Goal: Ask a question

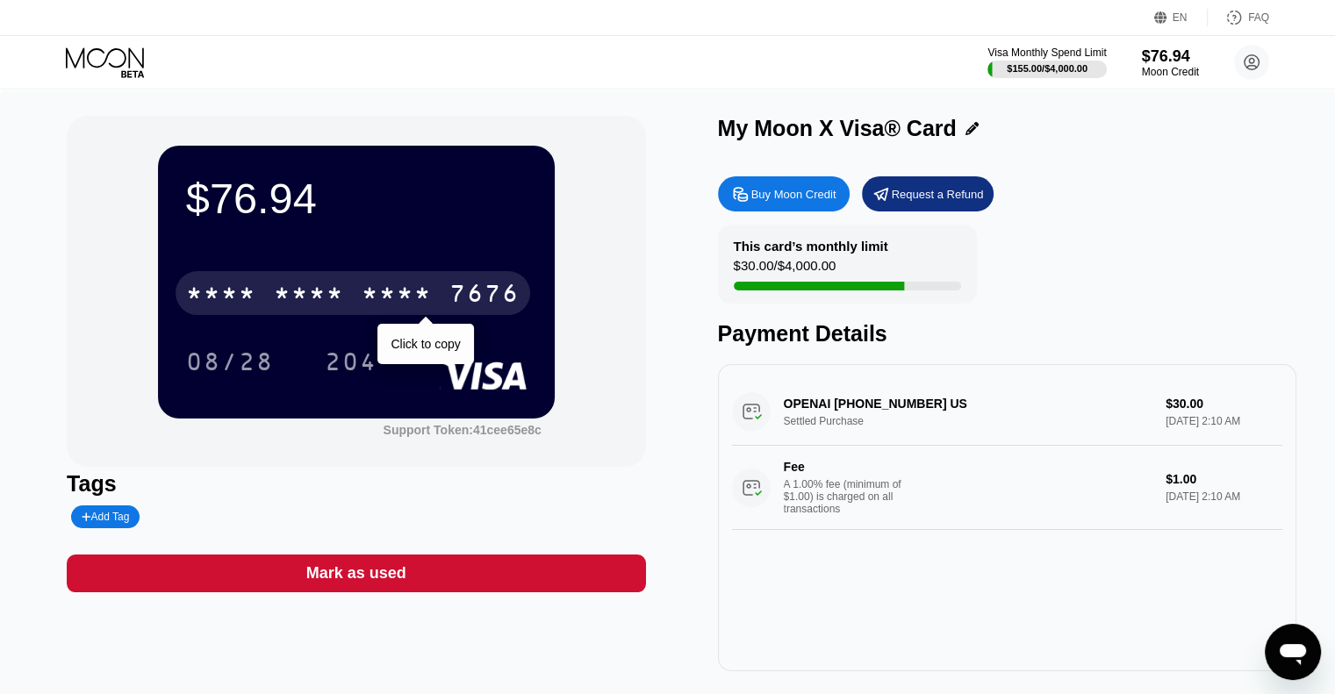
click at [389, 294] on div "* * * *" at bounding box center [397, 296] width 70 height 28
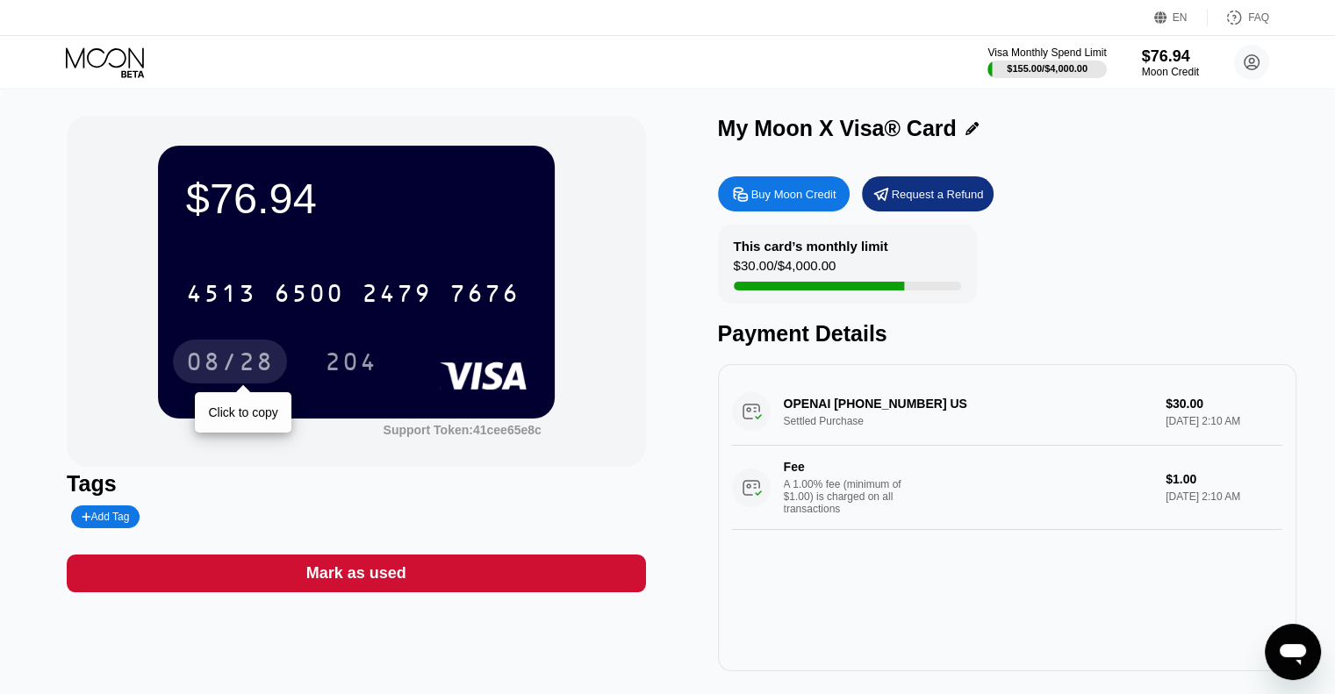
click at [263, 354] on div "08/28" at bounding box center [230, 364] width 88 height 28
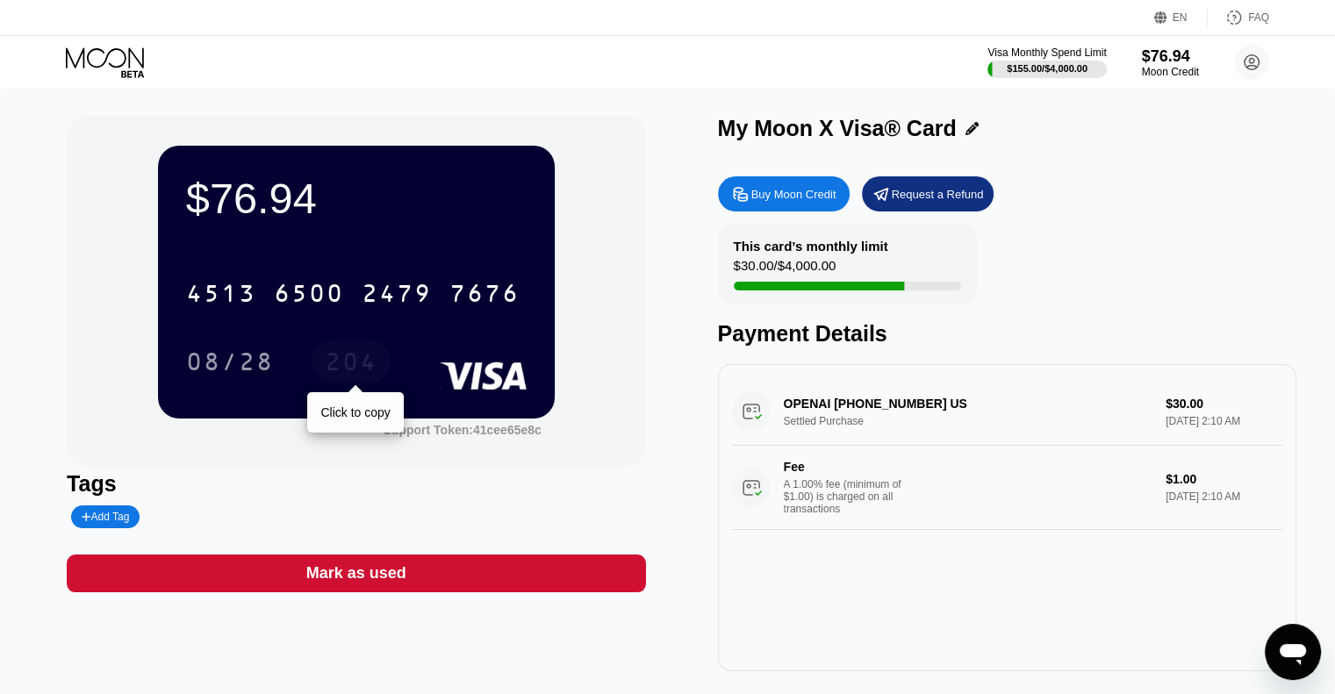
click at [342, 378] on div "204" at bounding box center [351, 364] width 53 height 28
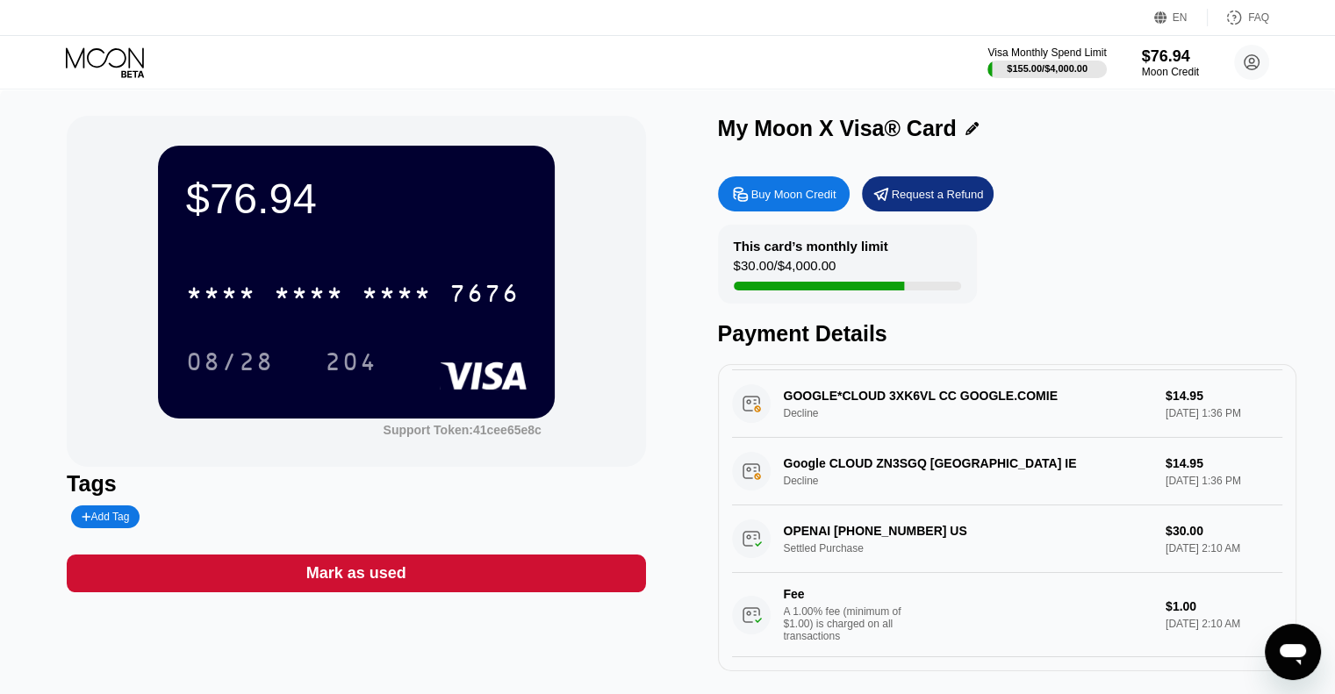
scroll to position [162, 0]
click at [755, 456] on div "Google CLOUD ZN3SGQ Dublin IE Decline $14.95 Sep 24, 2025 1:36 PM" at bounding box center [1007, 472] width 550 height 68
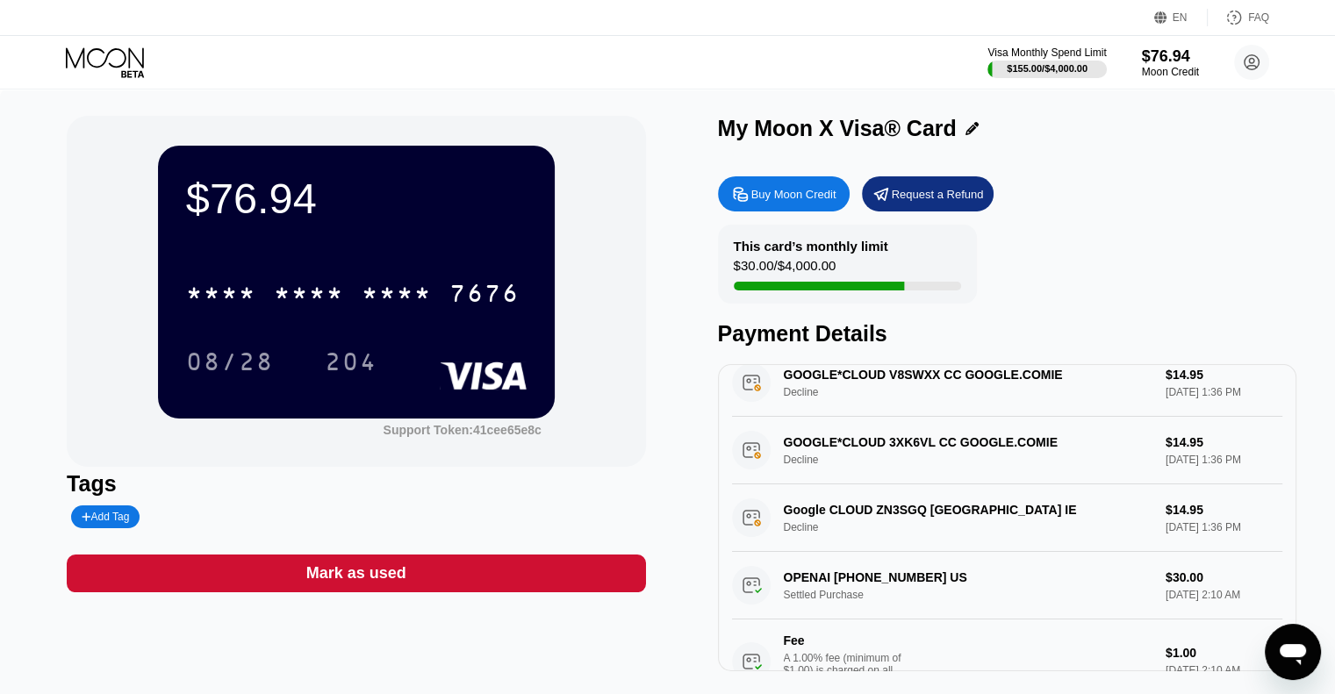
scroll to position [0, 0]
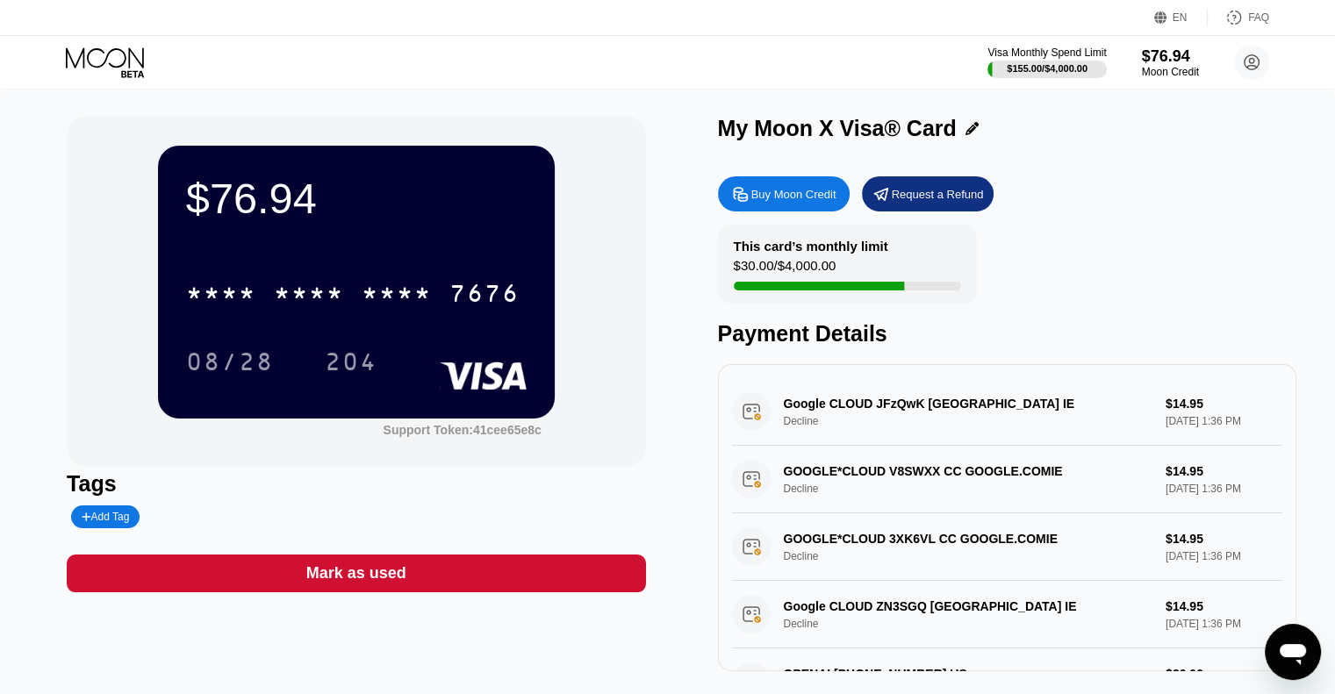
drag, startPoint x: 783, startPoint y: 543, endPoint x: 1040, endPoint y: 547, distance: 257.3
click at [1040, 547] on div "GOOGLE*CLOUD 3XK6VL CC GOOGLE.COMIE Decline $14.95 Sep 24, 2025 1:36 PM" at bounding box center [1007, 548] width 550 height 68
click at [1277, 641] on icon "Open messaging window" at bounding box center [1293, 652] width 32 height 32
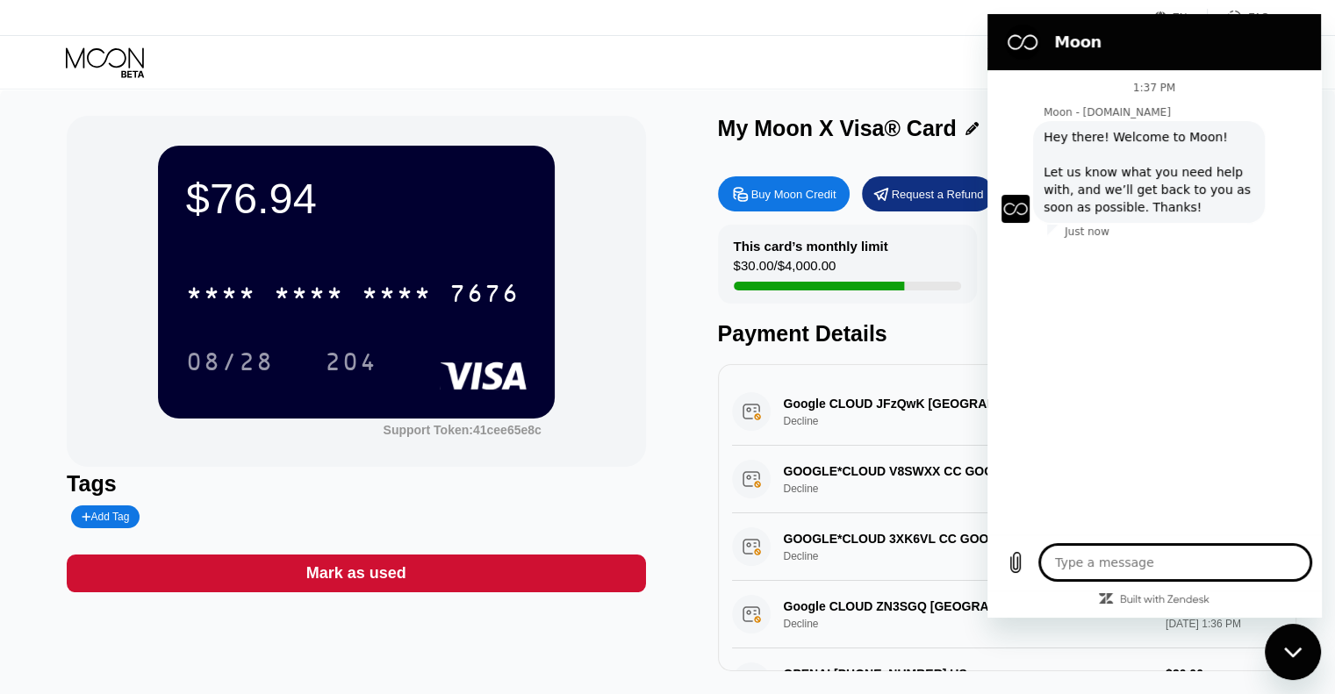
type textarea "x"
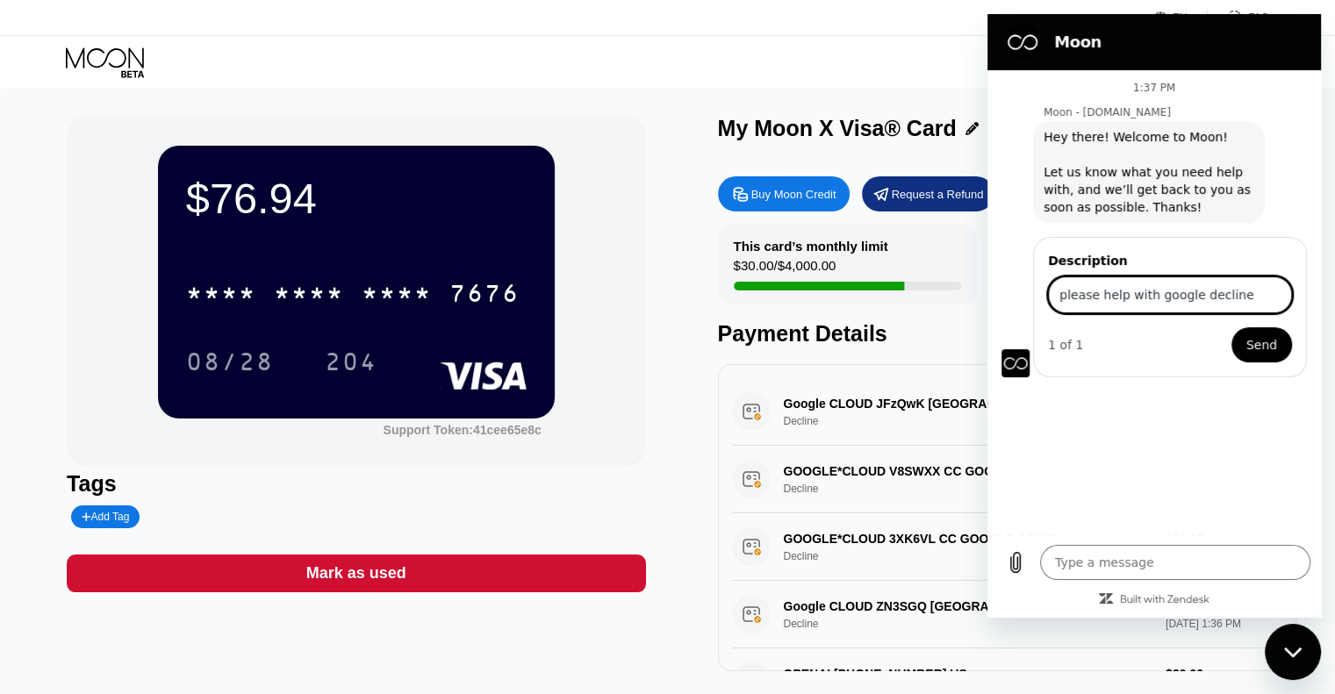
type input "please help with google decline"
click at [1276, 340] on span "Send" at bounding box center [1262, 344] width 31 height 21
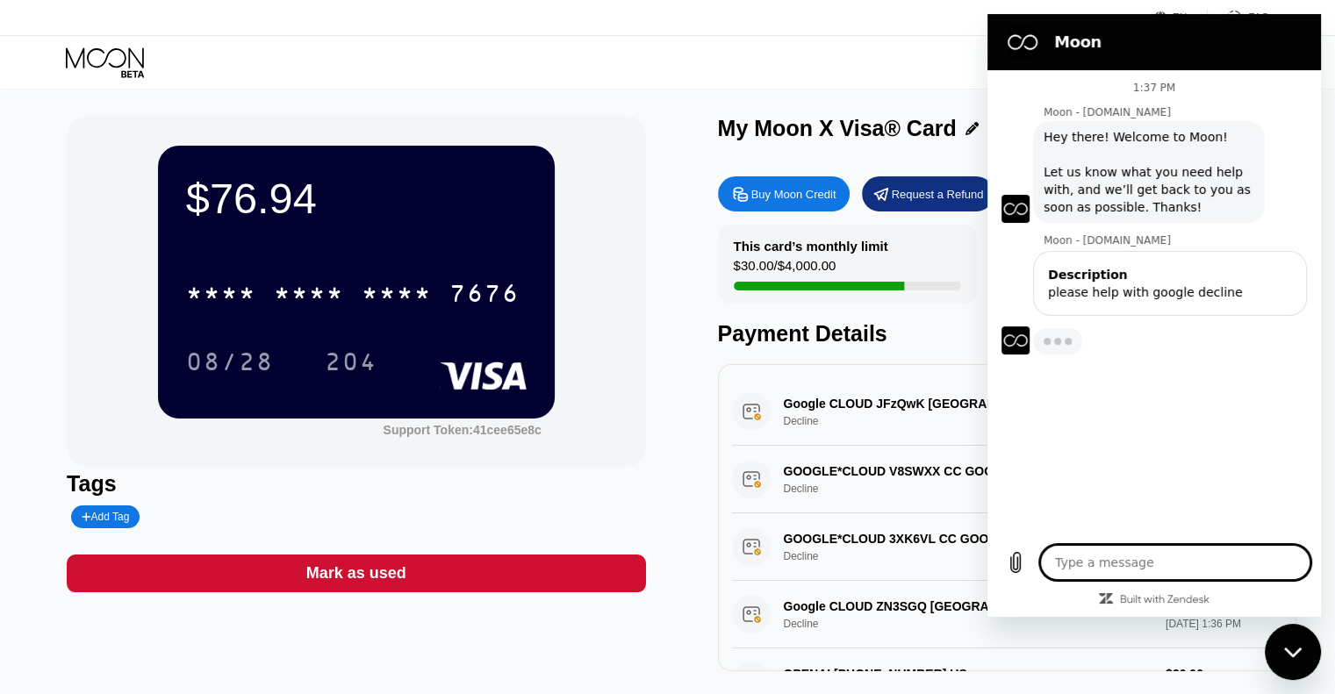
type textarea "x"
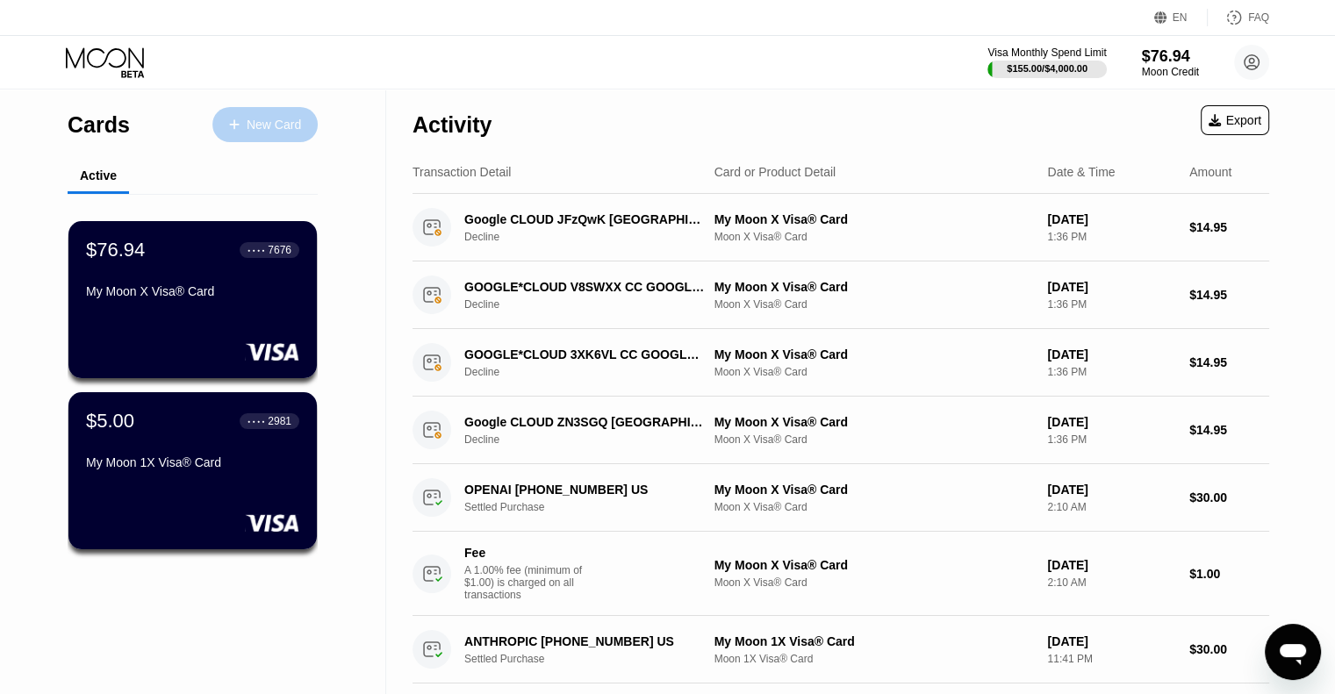
click at [256, 121] on div "New Card" at bounding box center [274, 125] width 54 height 15
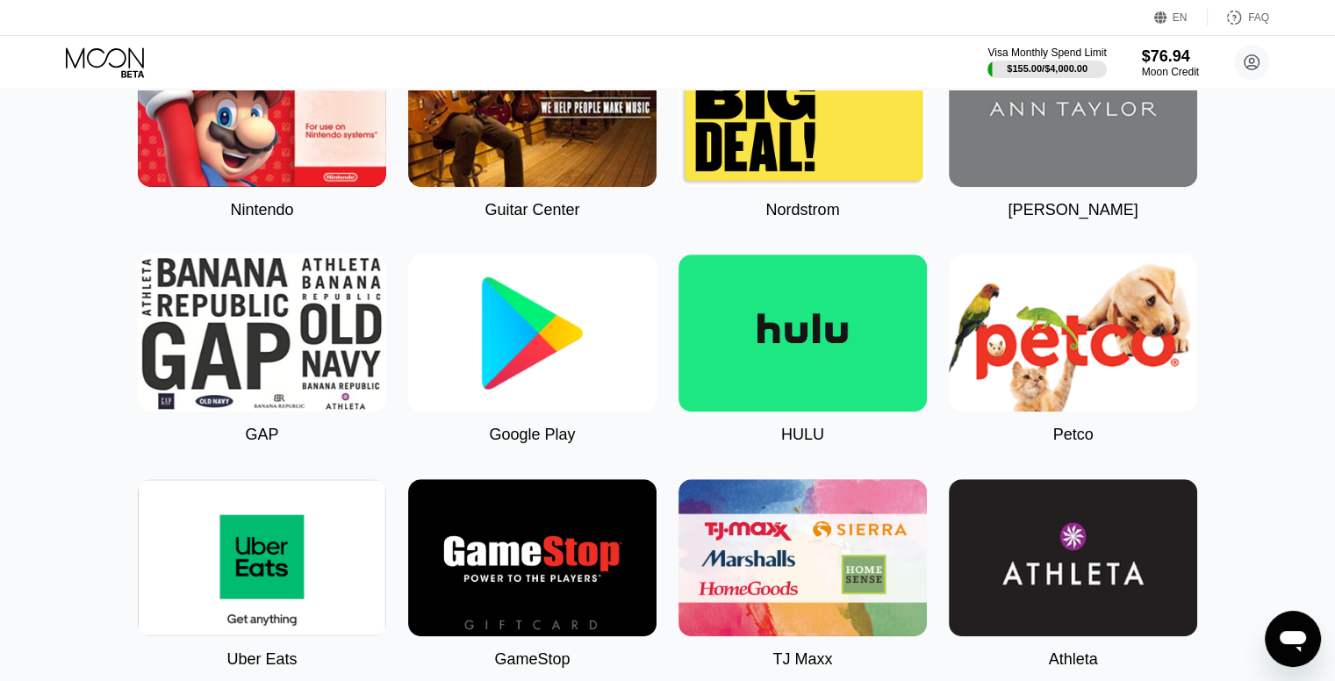
scroll to position [790, 0]
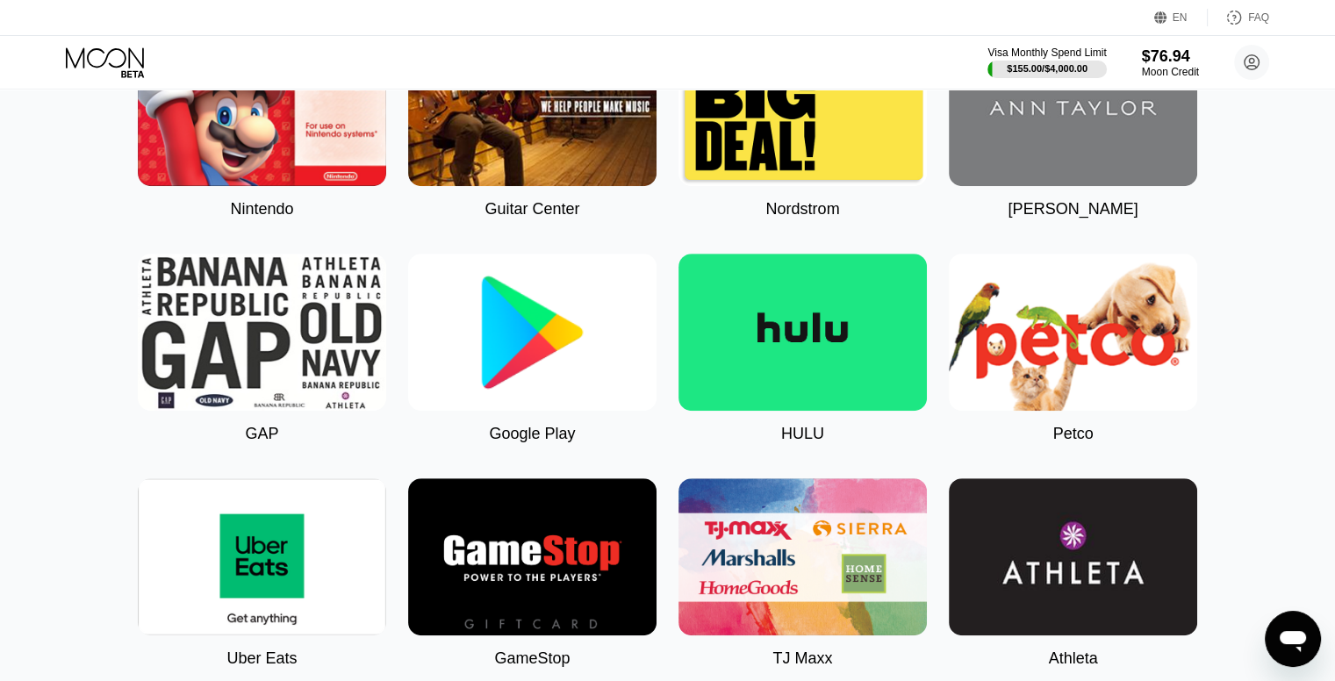
click at [560, 367] on img at bounding box center [532, 332] width 248 height 157
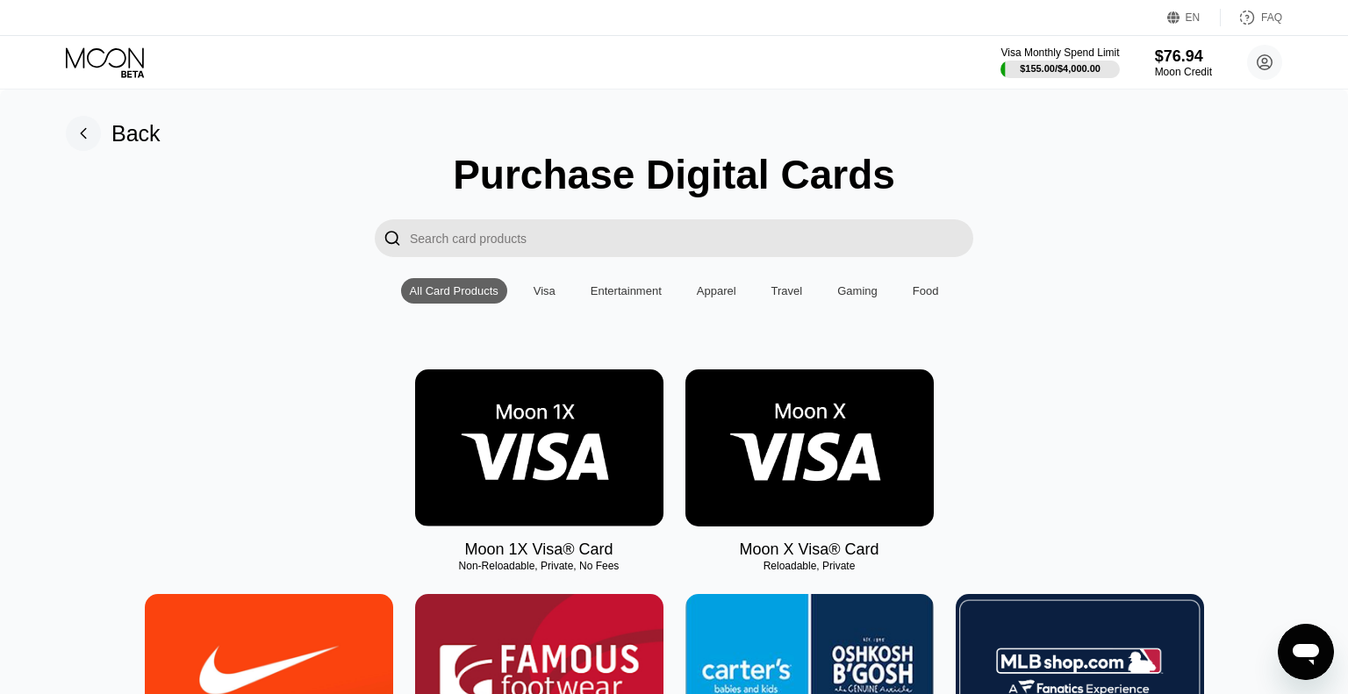
type input "0"
